Goal: Task Accomplishment & Management: Manage account settings

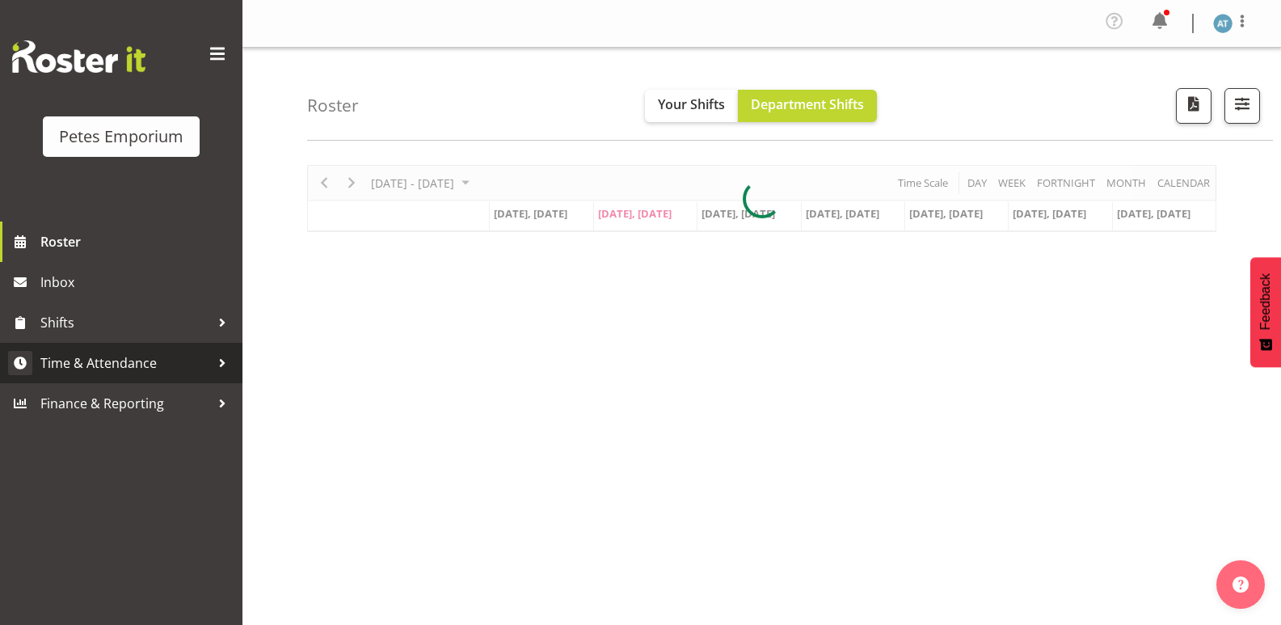
click at [165, 363] on span "Time & Attendance" at bounding box center [125, 363] width 170 height 24
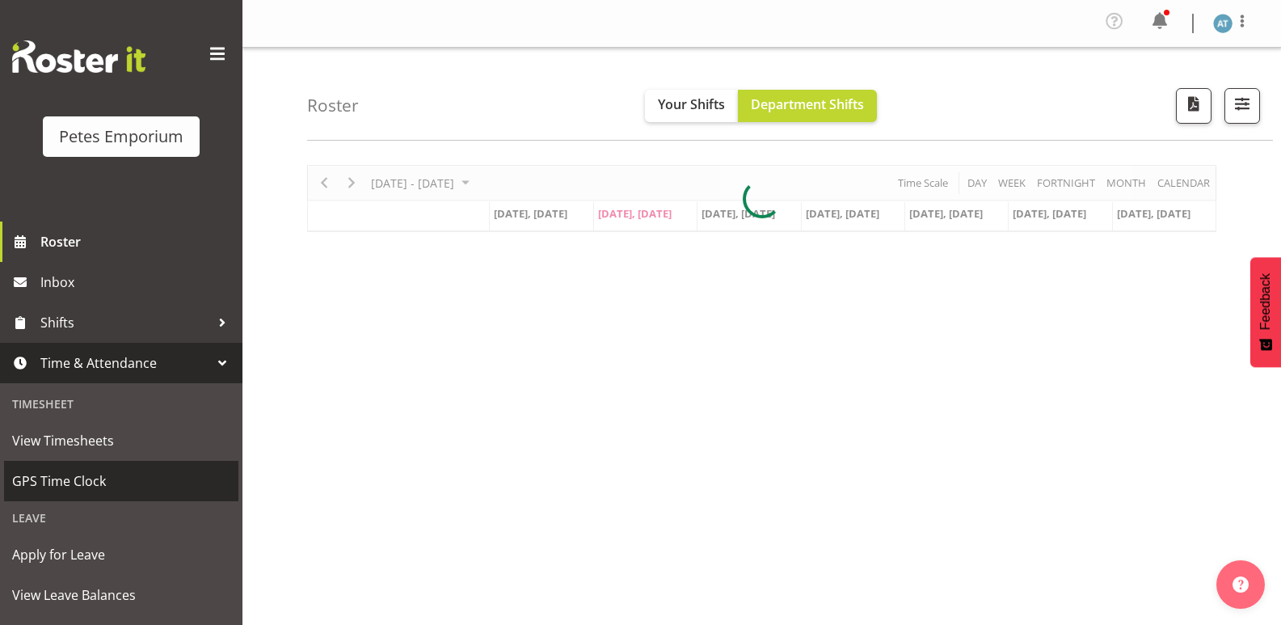
click at [154, 482] on span "GPS Time Clock" at bounding box center [121, 481] width 218 height 24
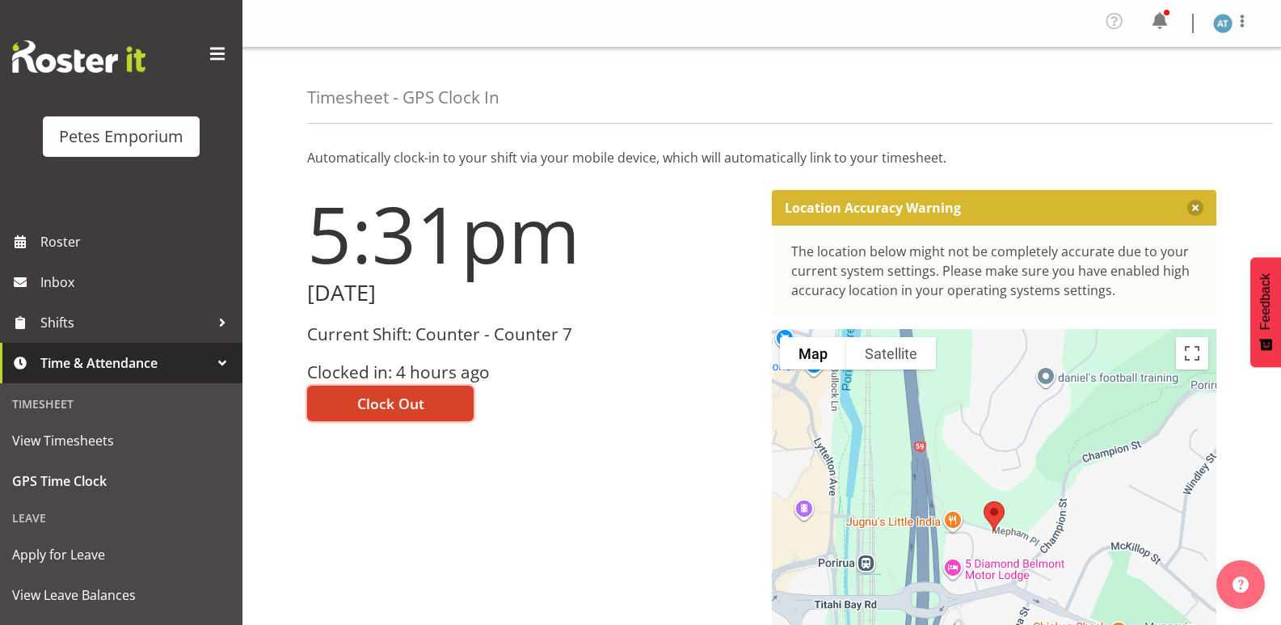
click at [389, 393] on span "Clock Out" at bounding box center [390, 403] width 67 height 21
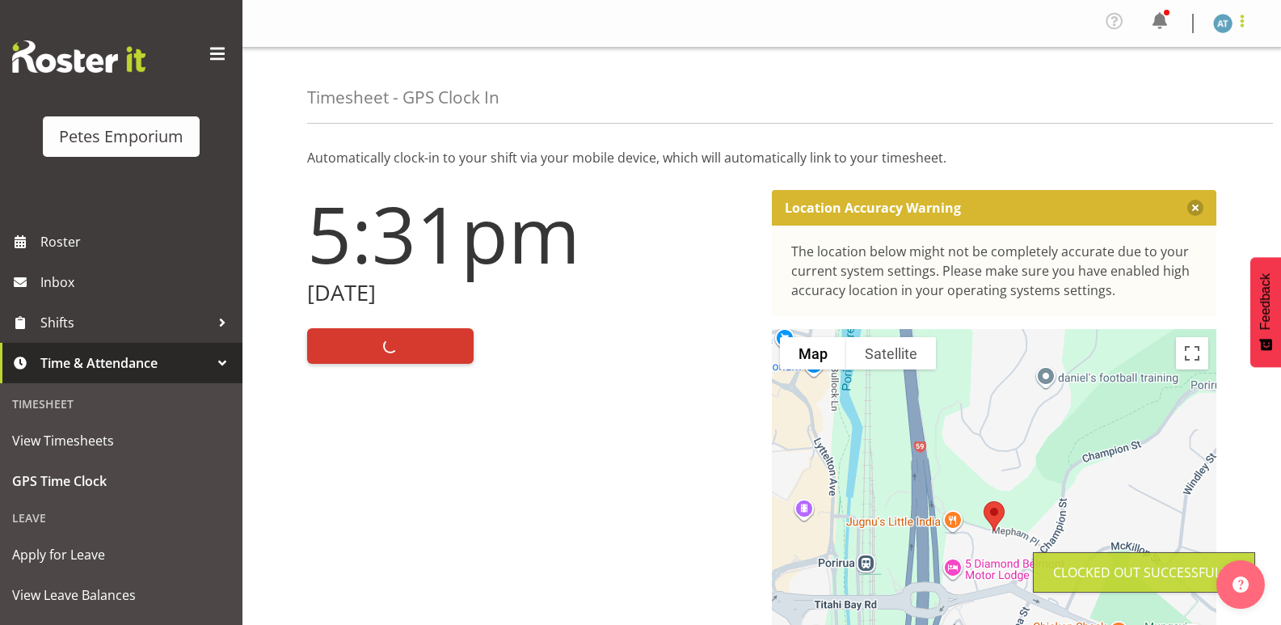
click at [1241, 28] on span at bounding box center [1241, 20] width 19 height 19
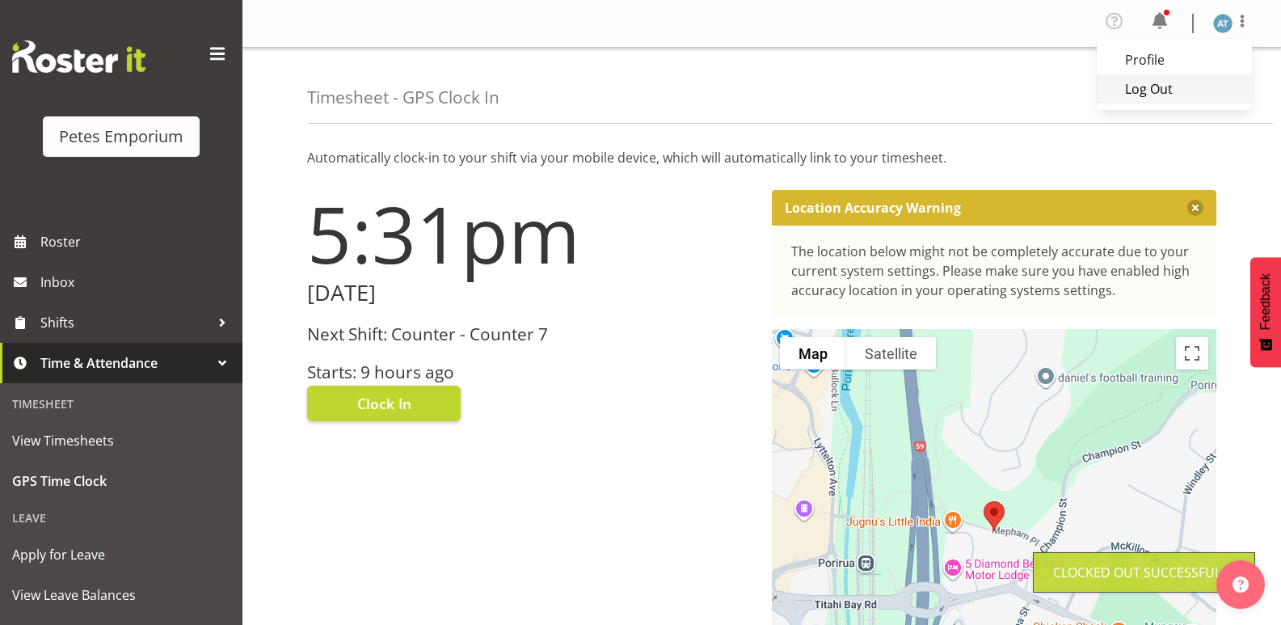
click at [1208, 97] on link "Log Out" at bounding box center [1174, 88] width 155 height 29
